Goal: Navigation & Orientation: Find specific page/section

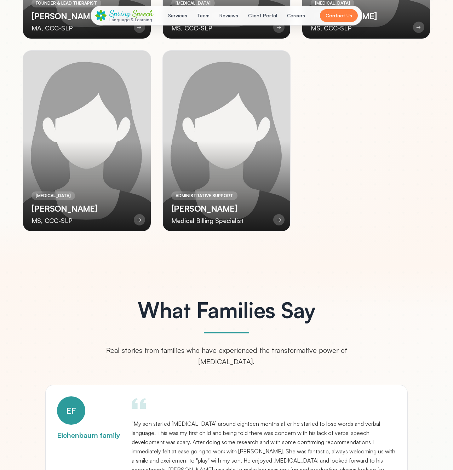
scroll to position [1643, 0]
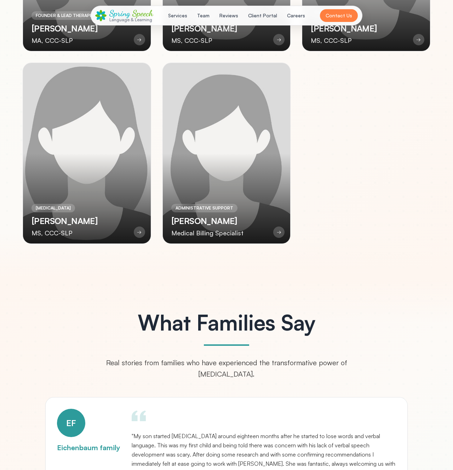
click at [135, 233] on div "→" at bounding box center [139, 232] width 11 height 11
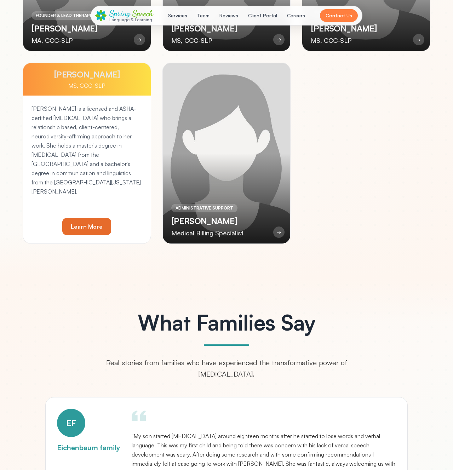
click at [113, 231] on div "[PERSON_NAME] is a licensed and ASHA-certified [MEDICAL_DATA] who brings a rela…" at bounding box center [87, 170] width 128 height 148
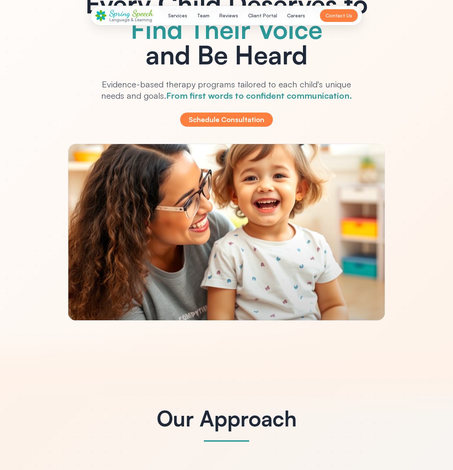
scroll to position [0, 0]
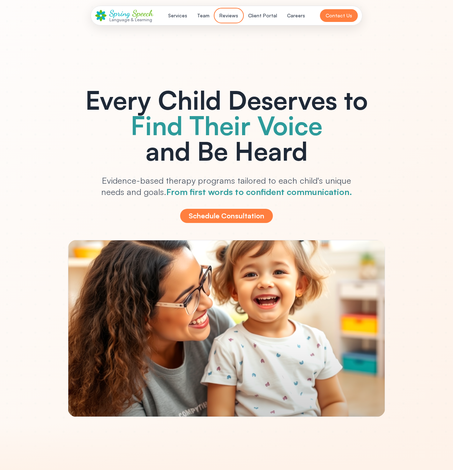
click at [235, 15] on button "Reviews" at bounding box center [228, 15] width 27 height 13
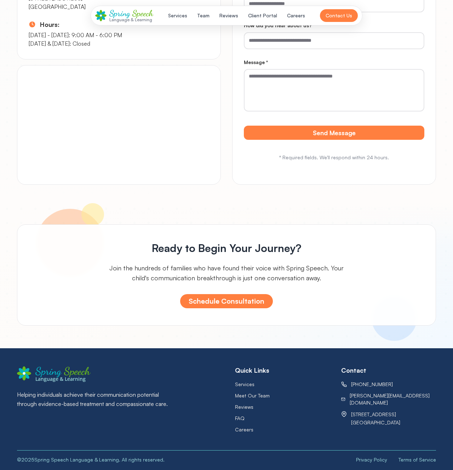
scroll to position [3178, 0]
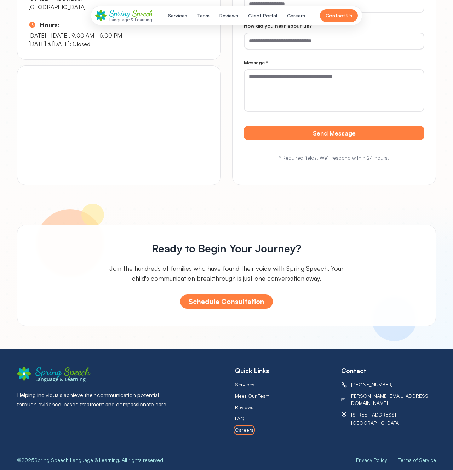
click at [249, 431] on button "Careers" at bounding box center [244, 430] width 18 height 7
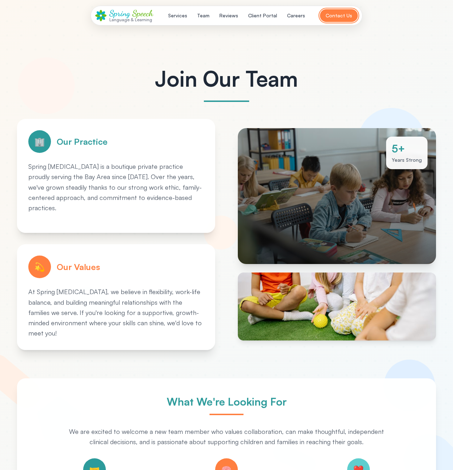
click at [341, 19] on button "Contact Us" at bounding box center [339, 15] width 38 height 13
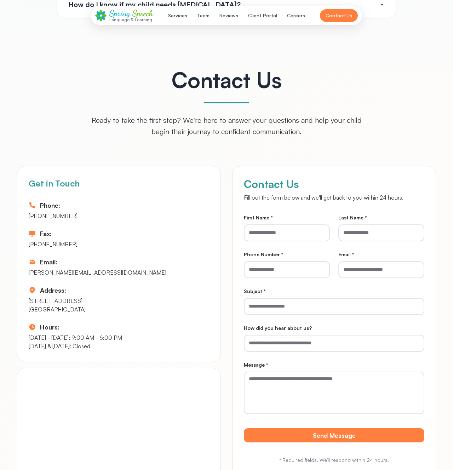
click at [309, 19] on div "Spring Speech Language & Learning Services Team Reviews Client Portal Careers C…" at bounding box center [226, 15] width 263 height 13
click at [294, 18] on button "Careers" at bounding box center [296, 15] width 27 height 13
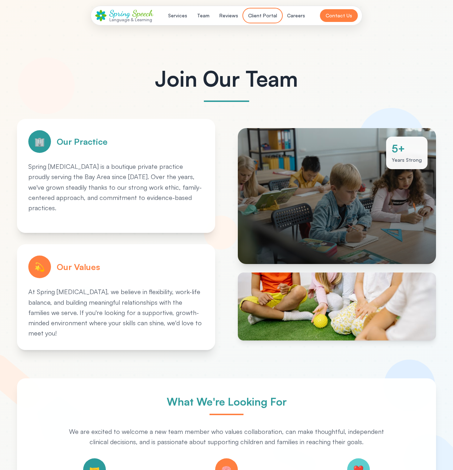
click at [268, 19] on button "Client Portal" at bounding box center [263, 15] width 38 height 13
click at [221, 8] on div "Spring Speech Language & Learning Services Team Reviews Client Portal Careers C…" at bounding box center [227, 16] width 272 height 20
click at [229, 18] on button "Reviews" at bounding box center [228, 15] width 27 height 13
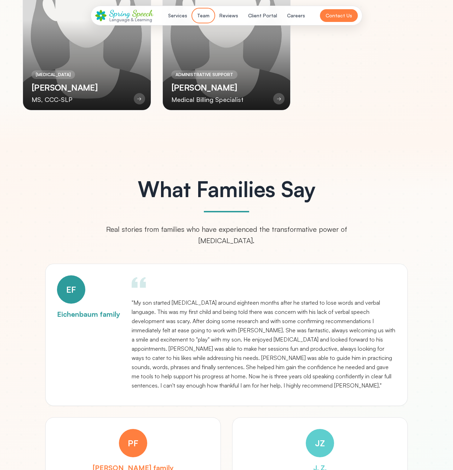
click at [196, 17] on button "Team" at bounding box center [203, 15] width 21 height 13
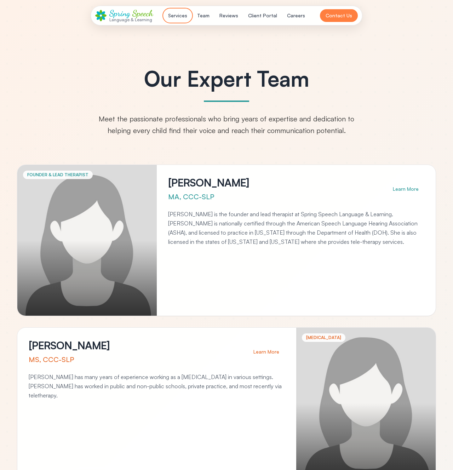
click at [178, 17] on button "Services" at bounding box center [178, 15] width 28 height 13
